Goal: Use online tool/utility: Utilize a website feature to perform a specific function

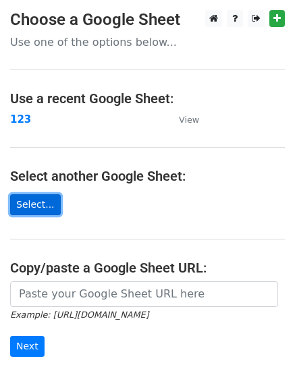
click at [30, 202] on link "Select..." at bounding box center [35, 204] width 51 height 21
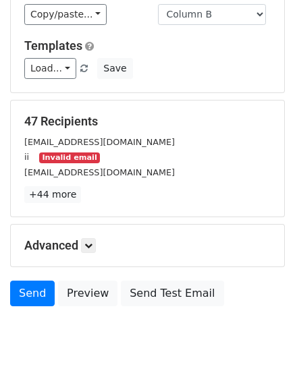
scroll to position [135, 0]
